Goal: Transaction & Acquisition: Book appointment/travel/reservation

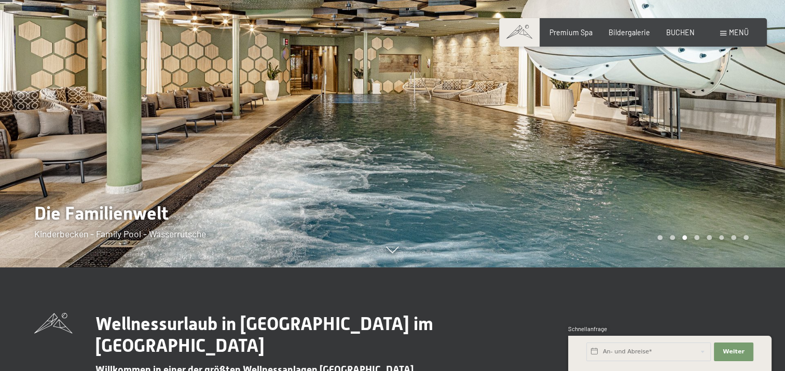
click at [668, 205] on div at bounding box center [589, 81] width 393 height 371
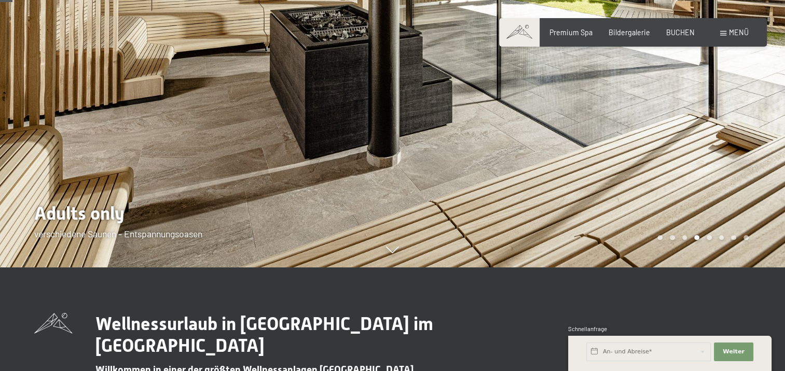
click at [668, 205] on div at bounding box center [589, 81] width 393 height 371
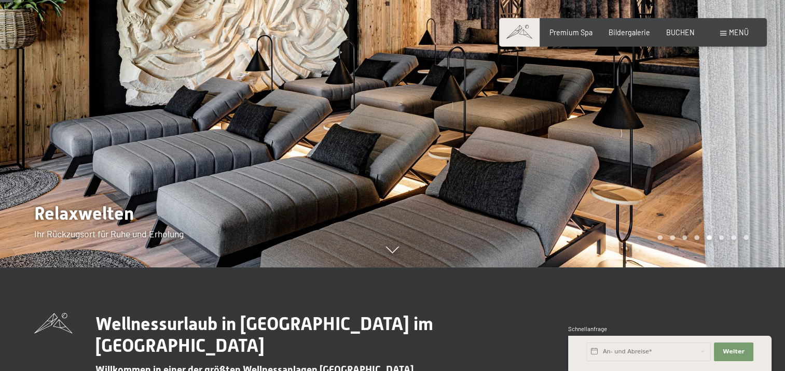
click at [668, 205] on div at bounding box center [589, 81] width 393 height 371
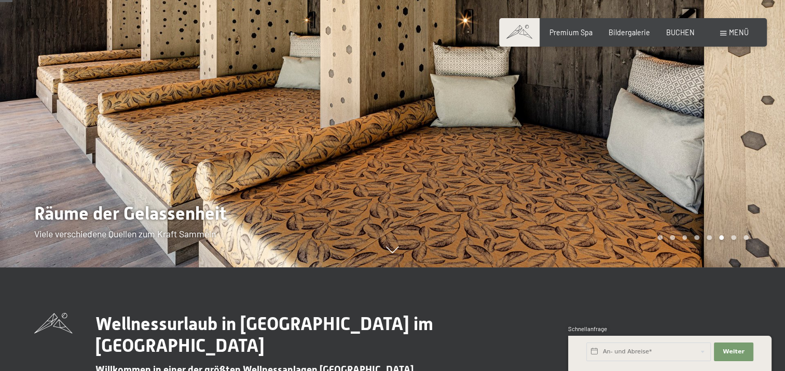
click at [668, 205] on div at bounding box center [589, 81] width 393 height 371
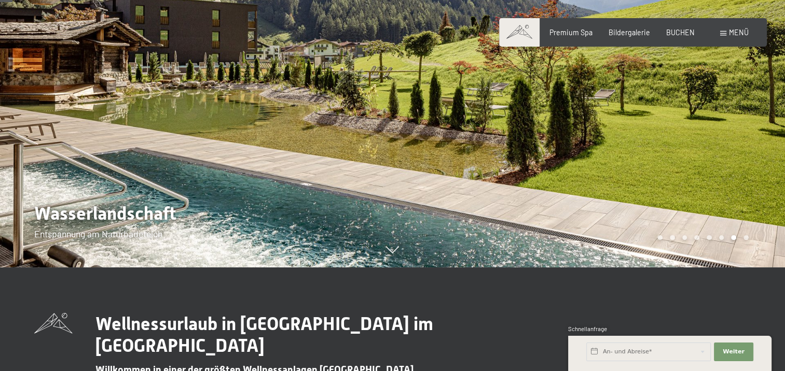
click at [668, 205] on div at bounding box center [589, 81] width 393 height 371
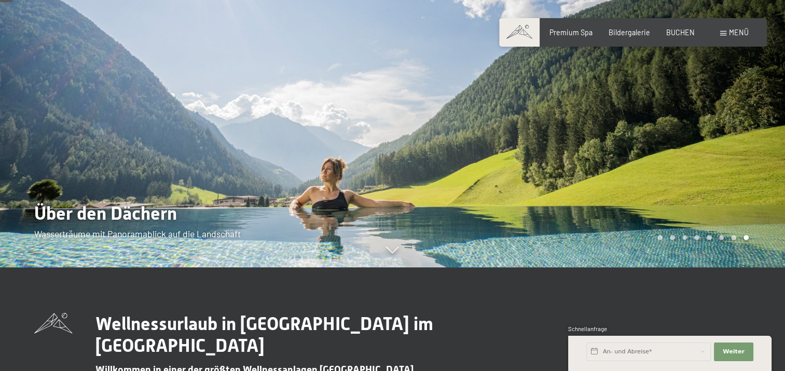
click at [668, 205] on div at bounding box center [589, 81] width 393 height 371
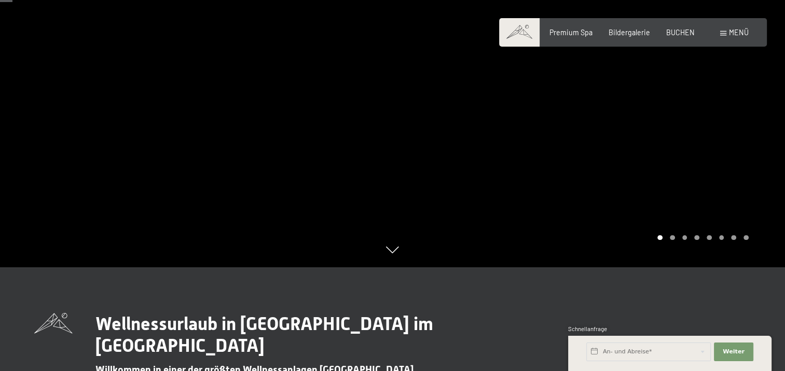
click at [668, 205] on div at bounding box center [589, 81] width 393 height 371
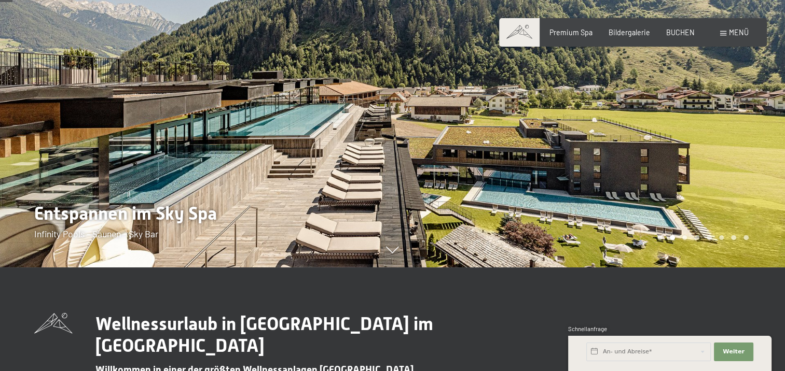
click at [668, 205] on div at bounding box center [589, 81] width 393 height 371
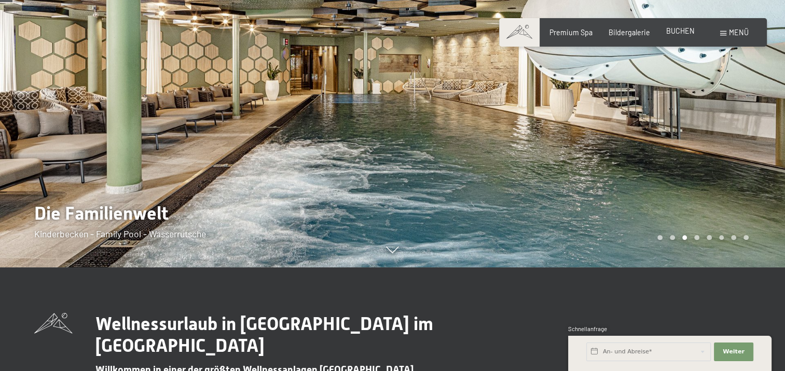
click at [676, 33] on span "BUCHEN" at bounding box center [680, 30] width 29 height 9
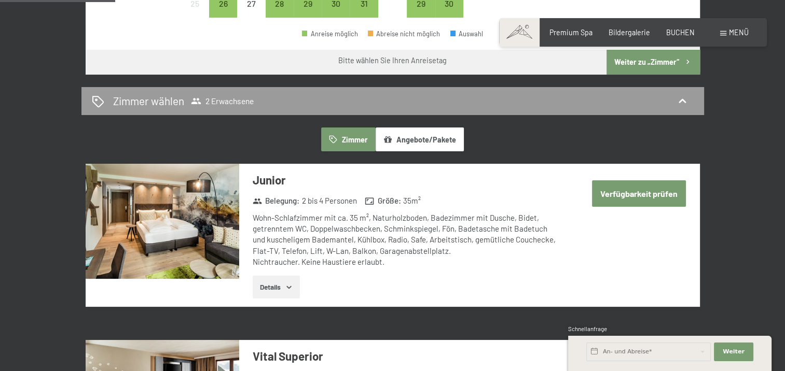
scroll to position [519, 0]
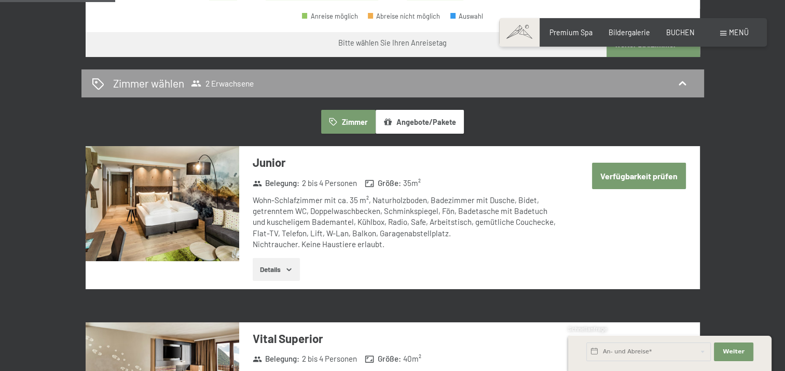
click at [285, 264] on button "Details" at bounding box center [276, 269] width 47 height 23
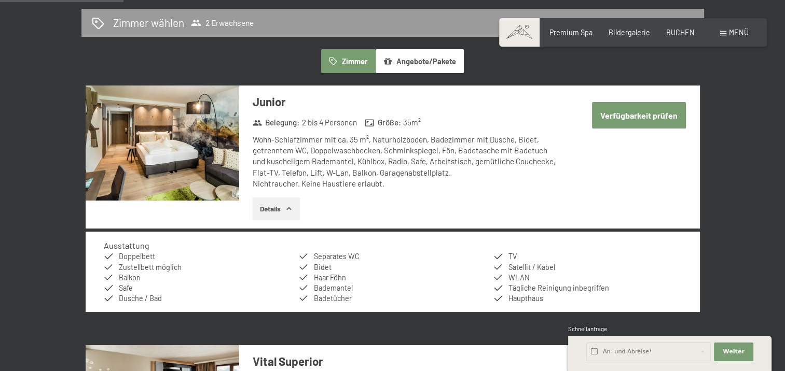
scroll to position [571, 0]
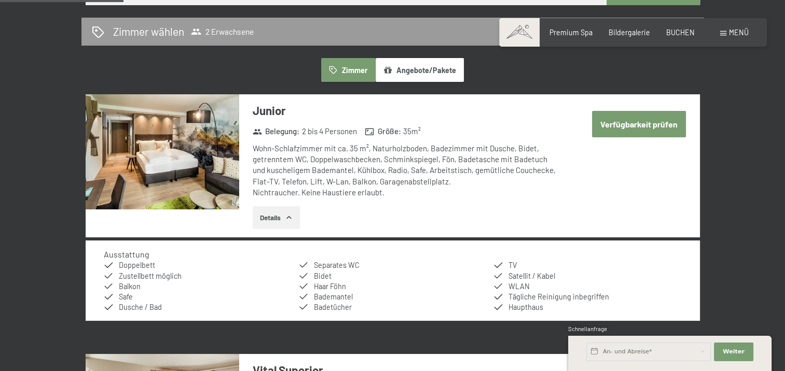
click at [629, 122] on button "Verfügbarkeit prüfen" at bounding box center [639, 124] width 94 height 26
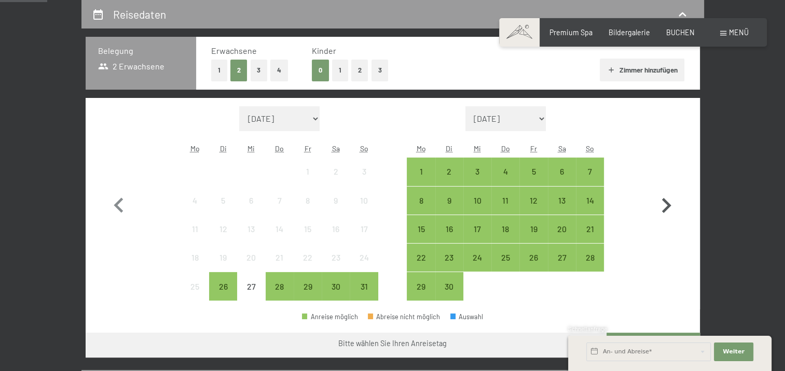
drag, startPoint x: 668, startPoint y: 206, endPoint x: 663, endPoint y: 210, distance: 5.6
click at [667, 208] on icon "button" at bounding box center [666, 206] width 30 height 30
select select "2025-09-01"
select select "2025-10-01"
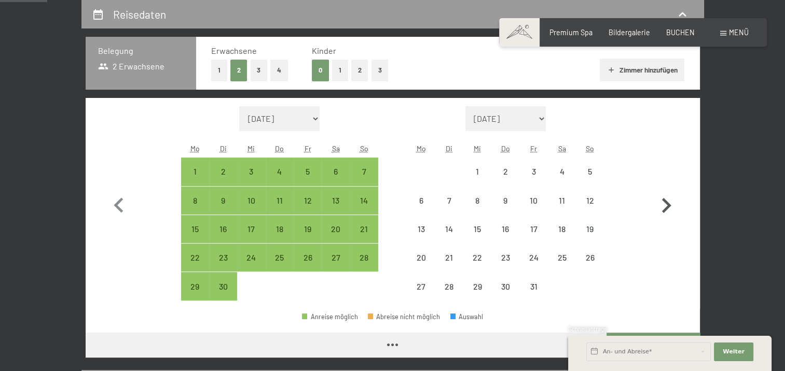
click at [662, 208] on icon "button" at bounding box center [666, 206] width 30 height 30
select select "2025-10-01"
select select "2025-11-01"
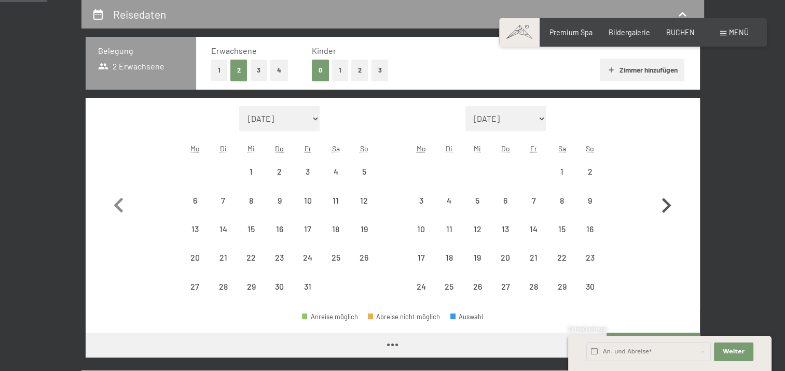
select select "2025-10-01"
select select "2025-11-01"
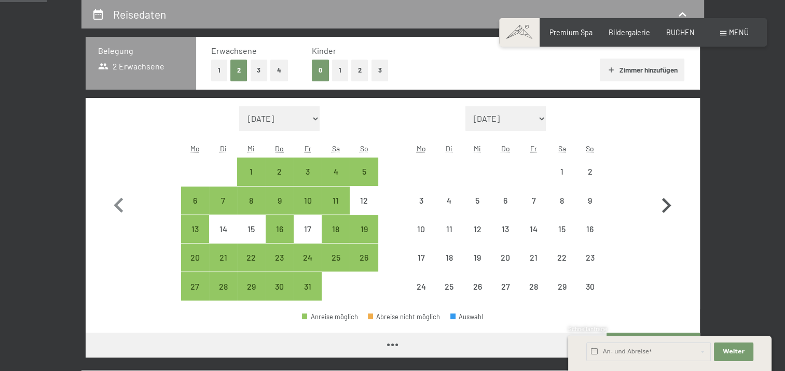
select select "2025-10-01"
select select "2025-11-01"
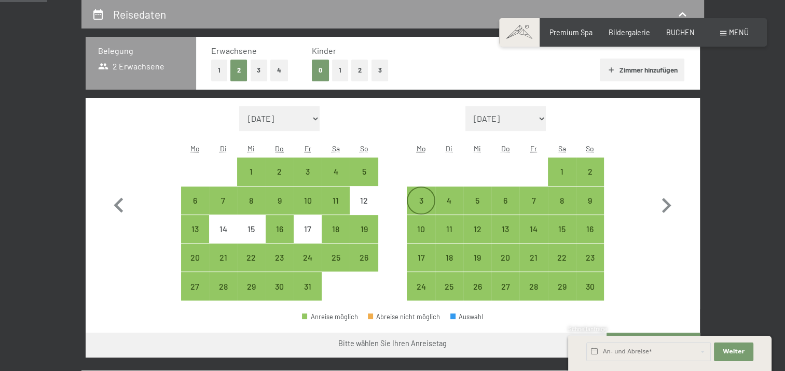
click at [418, 197] on div "3" at bounding box center [421, 210] width 26 height 26
select select "2025-10-01"
select select "2025-11-01"
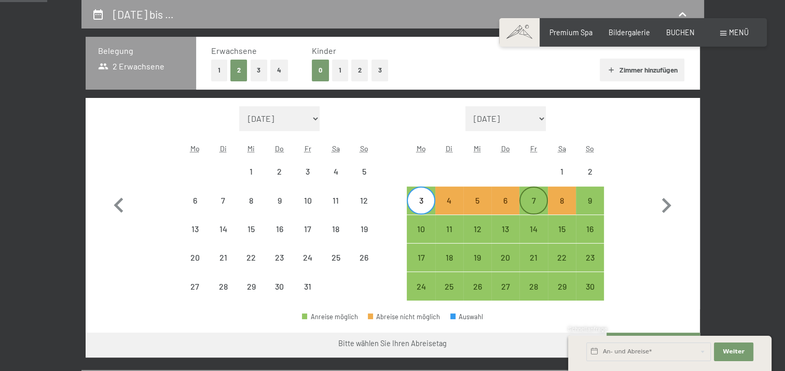
click at [538, 205] on div "7" at bounding box center [533, 210] width 26 height 26
select select "2025-10-01"
select select "2025-11-01"
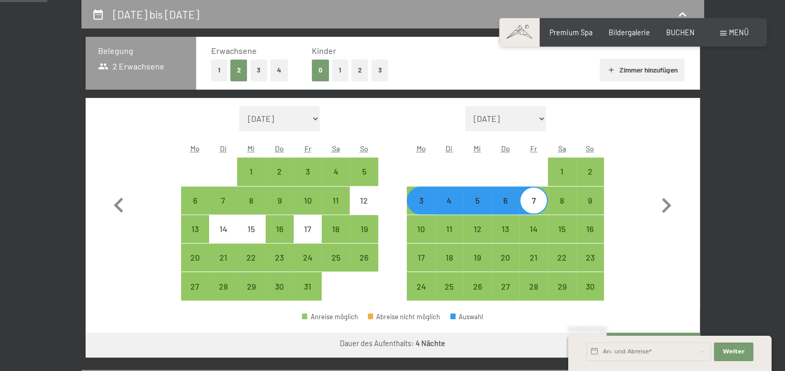
click at [646, 237] on div "Monat/Jahr August 2025 September 2025 Oktober 2025 November 2025 Dezember 2025 …" at bounding box center [392, 203] width 577 height 195
click at [566, 199] on div "8" at bounding box center [562, 210] width 26 height 26
select select "2025-10-01"
select select "2025-11-01"
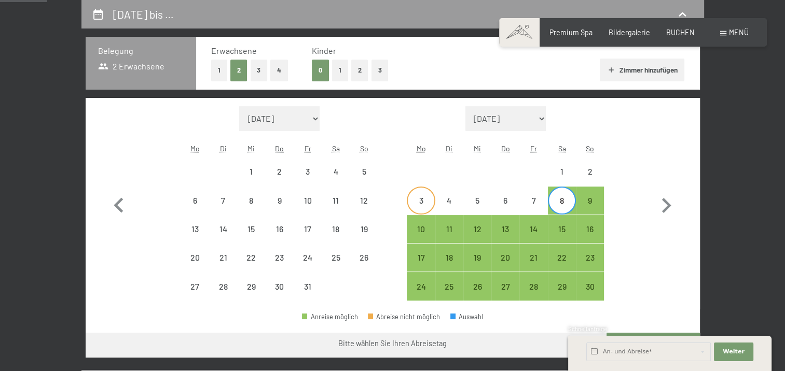
click at [419, 199] on div "3" at bounding box center [421, 210] width 26 height 26
select select "2025-10-01"
select select "2025-11-01"
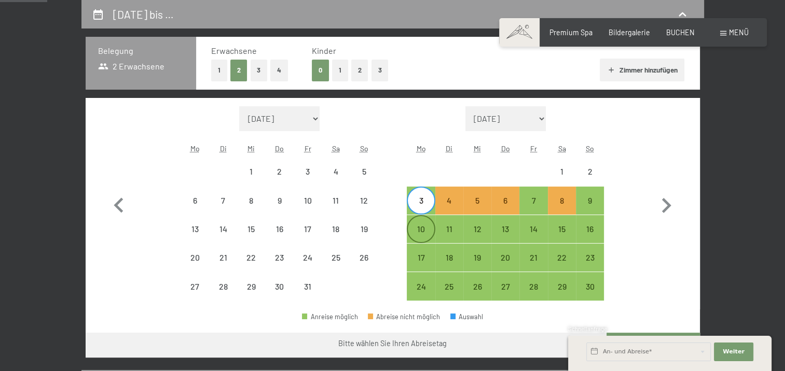
click at [421, 228] on div "10" at bounding box center [421, 229] width 26 height 26
select select "2025-10-01"
select select "2025-11-01"
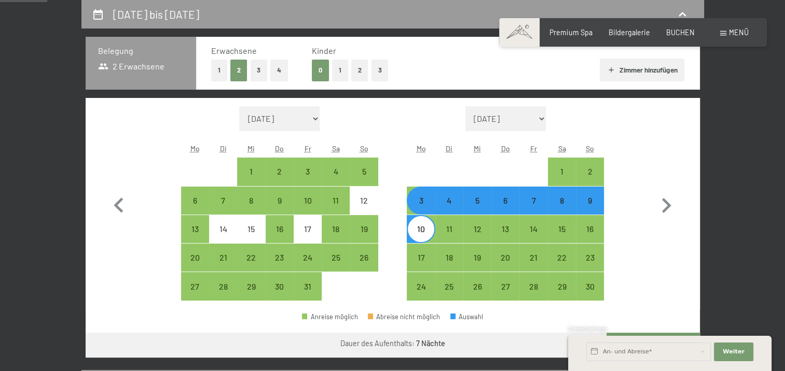
click at [422, 206] on div "3" at bounding box center [421, 210] width 26 height 26
select select "2025-10-01"
select select "2025-11-01"
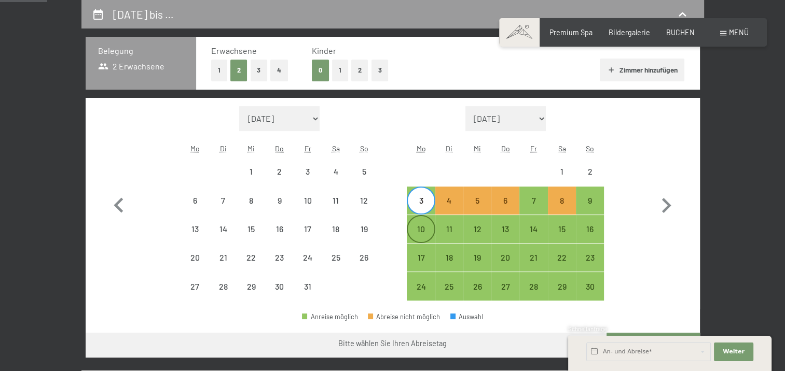
click at [425, 228] on div "10" at bounding box center [421, 238] width 26 height 26
select select "2025-10-01"
select select "2025-11-01"
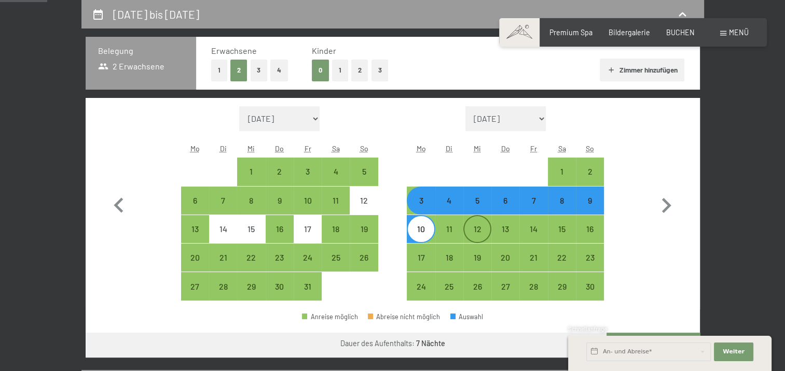
click at [481, 230] on div "12" at bounding box center [477, 238] width 26 height 26
select select "2025-10-01"
select select "2025-11-01"
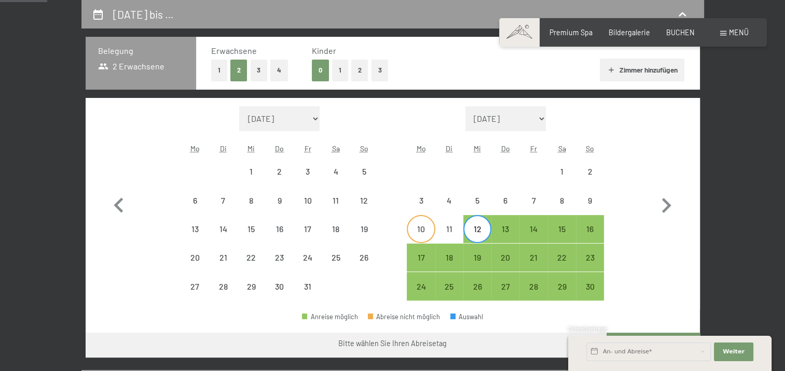
click at [423, 230] on div "10" at bounding box center [421, 238] width 26 height 26
select select "2025-10-01"
select select "2025-11-01"
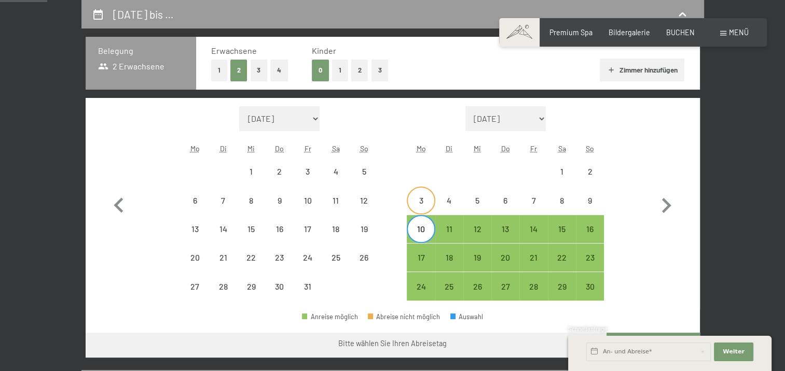
click at [427, 202] on div "3" at bounding box center [421, 210] width 26 height 26
select select "2025-10-01"
select select "2025-11-01"
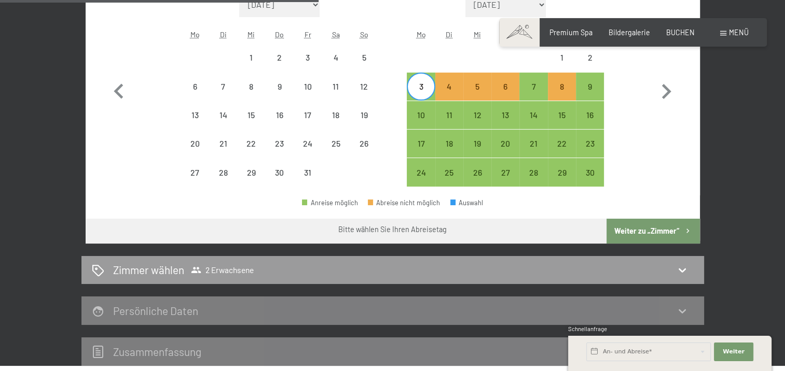
scroll to position [467, 0]
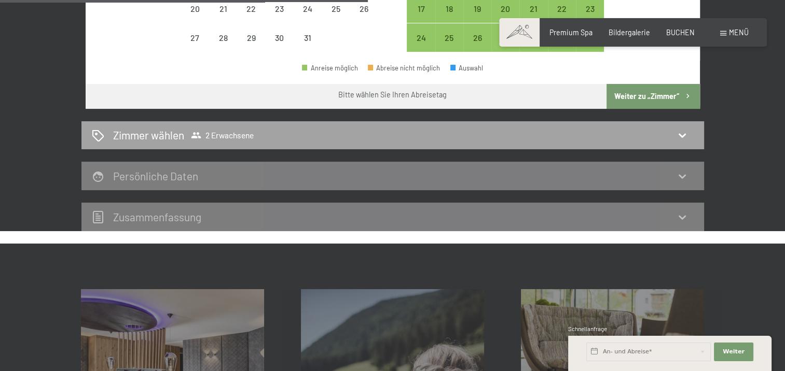
click at [680, 131] on icon at bounding box center [682, 135] width 12 height 12
select select "2025-10-01"
select select "2025-11-01"
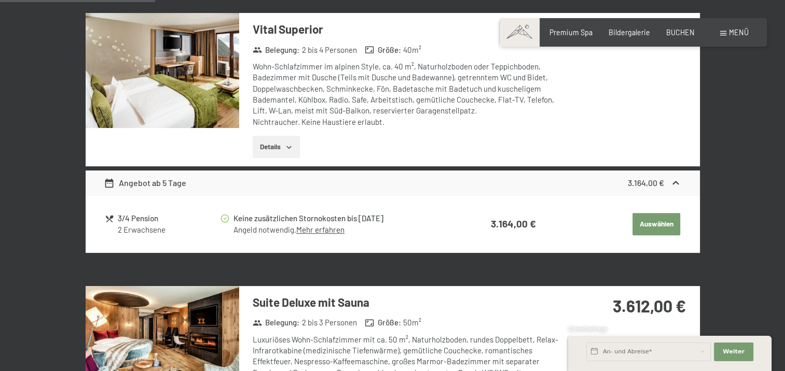
scroll to position [477, 0]
